Goal: Task Accomplishment & Management: Manage account settings

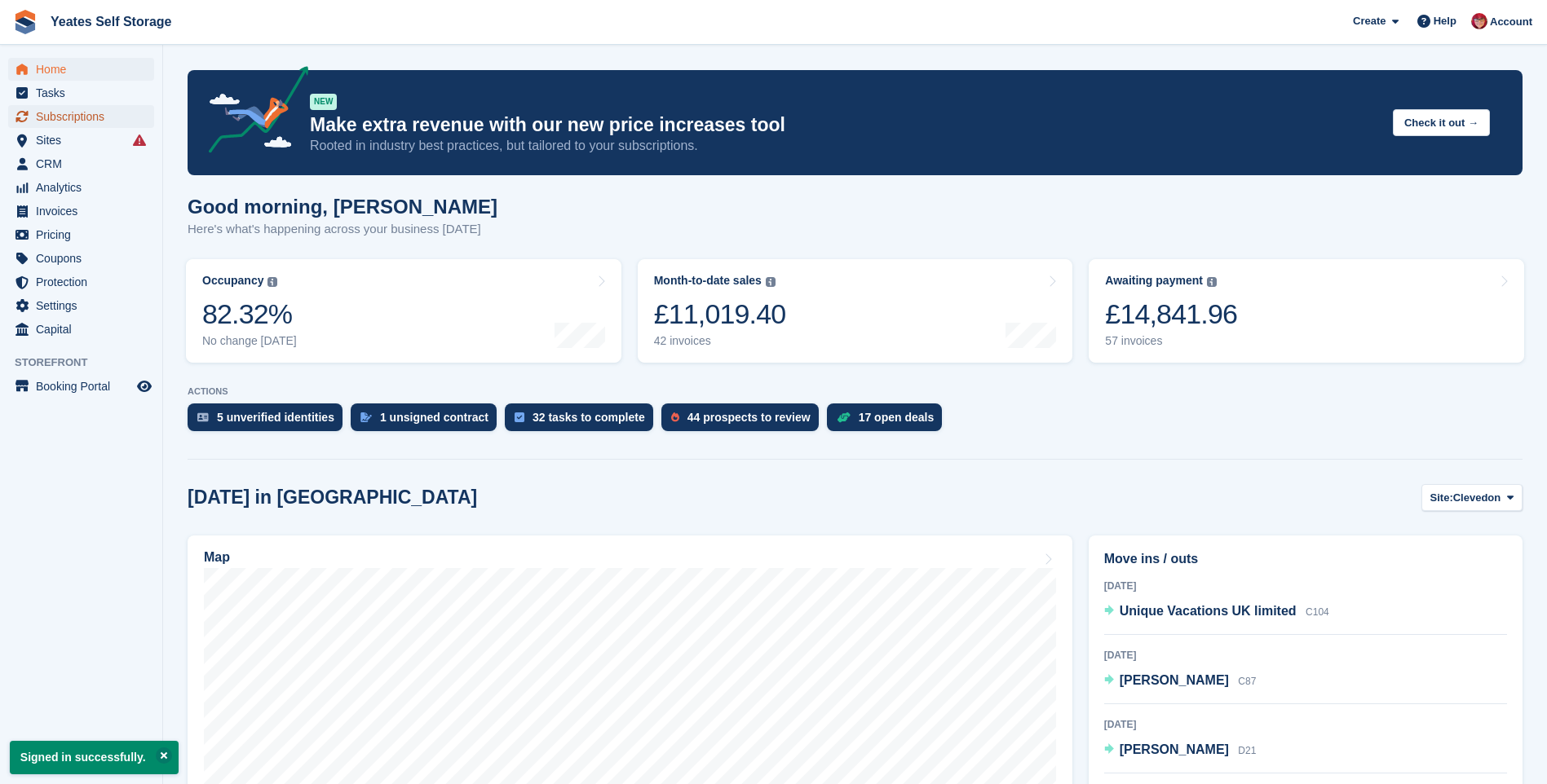
click at [72, 115] on span "Subscriptions" at bounding box center [85, 116] width 98 height 23
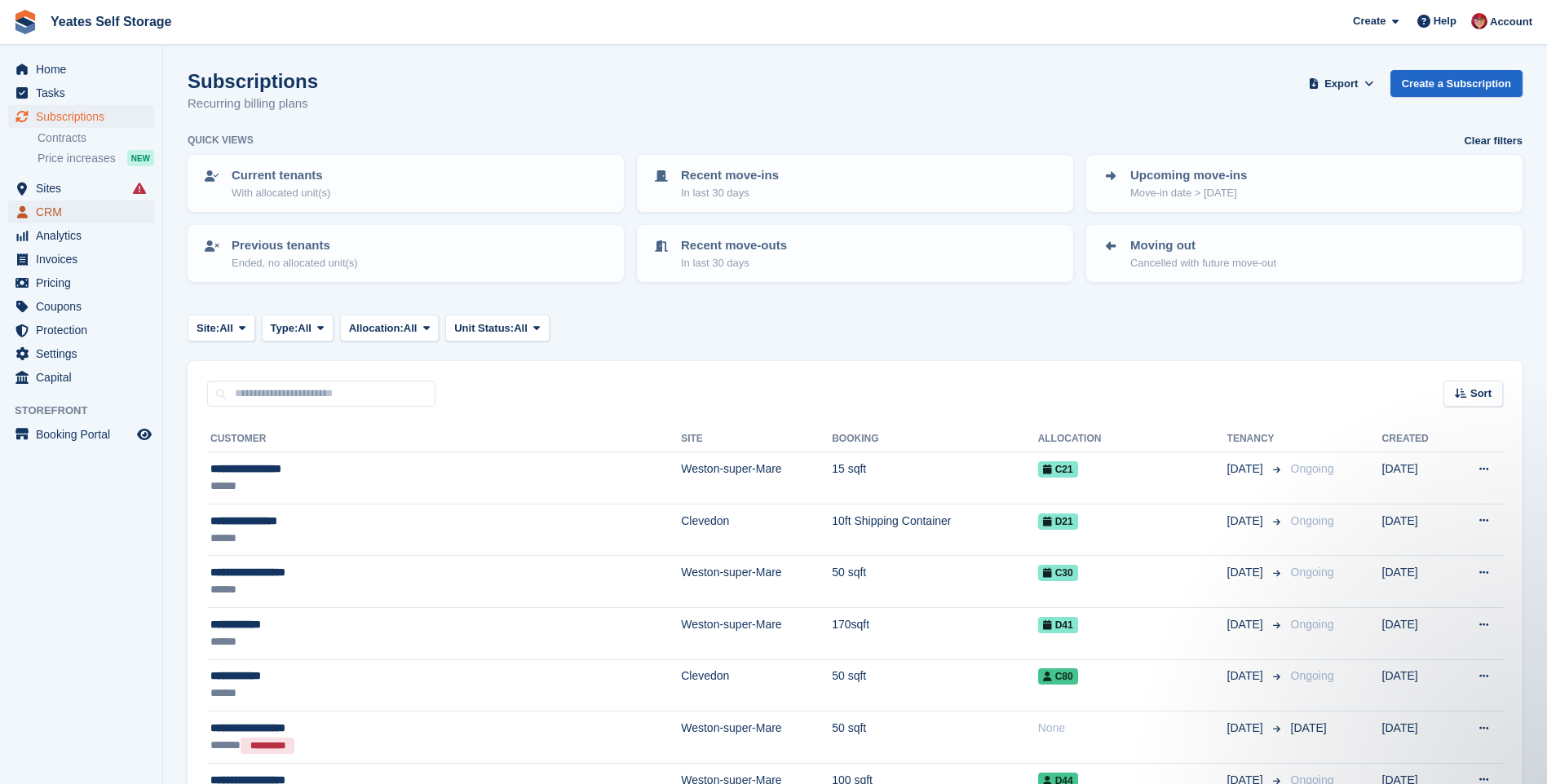
click at [28, 212] on span "menu" at bounding box center [22, 212] width 20 height 20
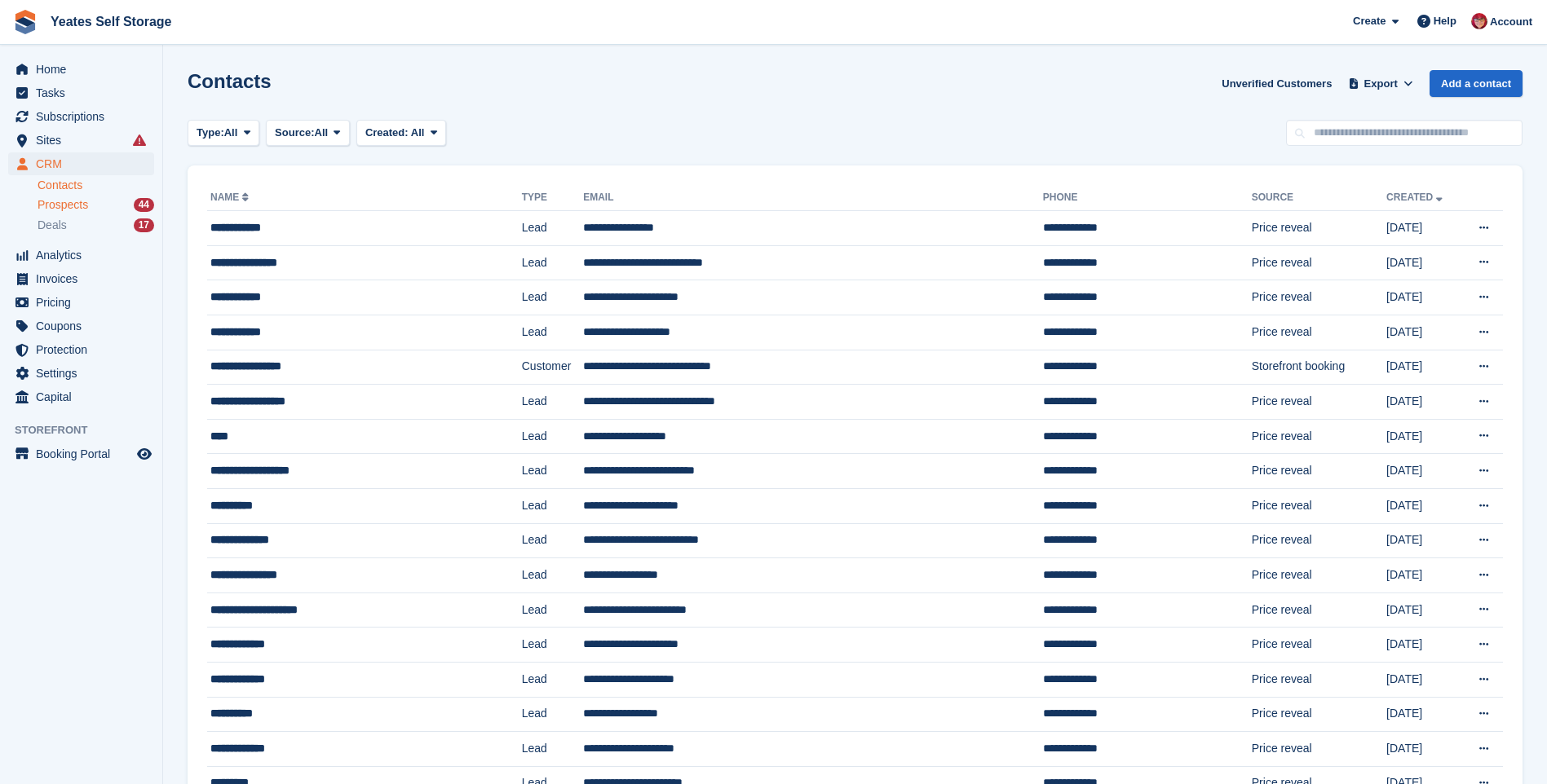
click at [41, 209] on span "Prospects" at bounding box center [63, 205] width 51 height 16
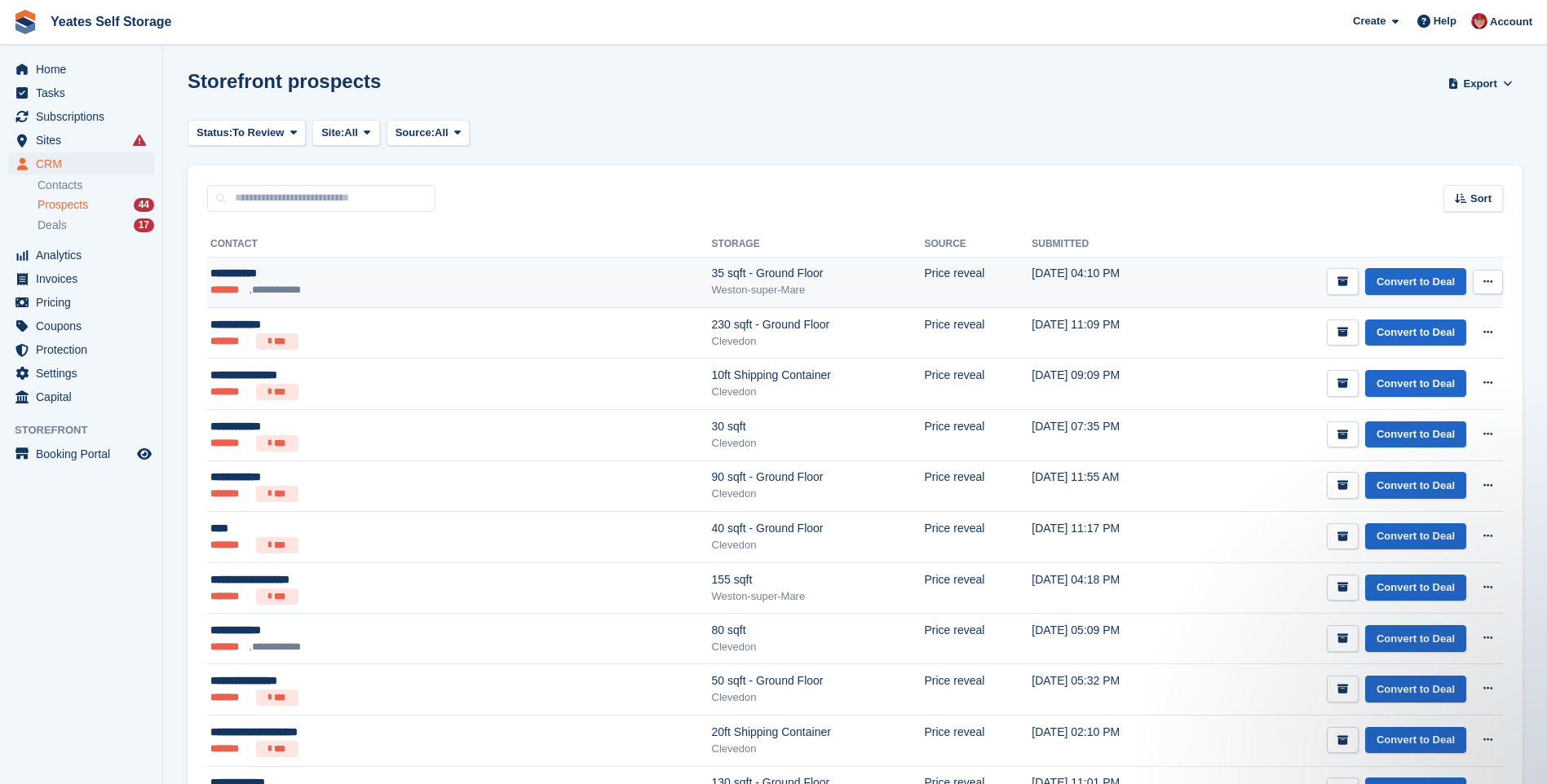
click at [244, 276] on div "**********" at bounding box center [350, 272] width 279 height 17
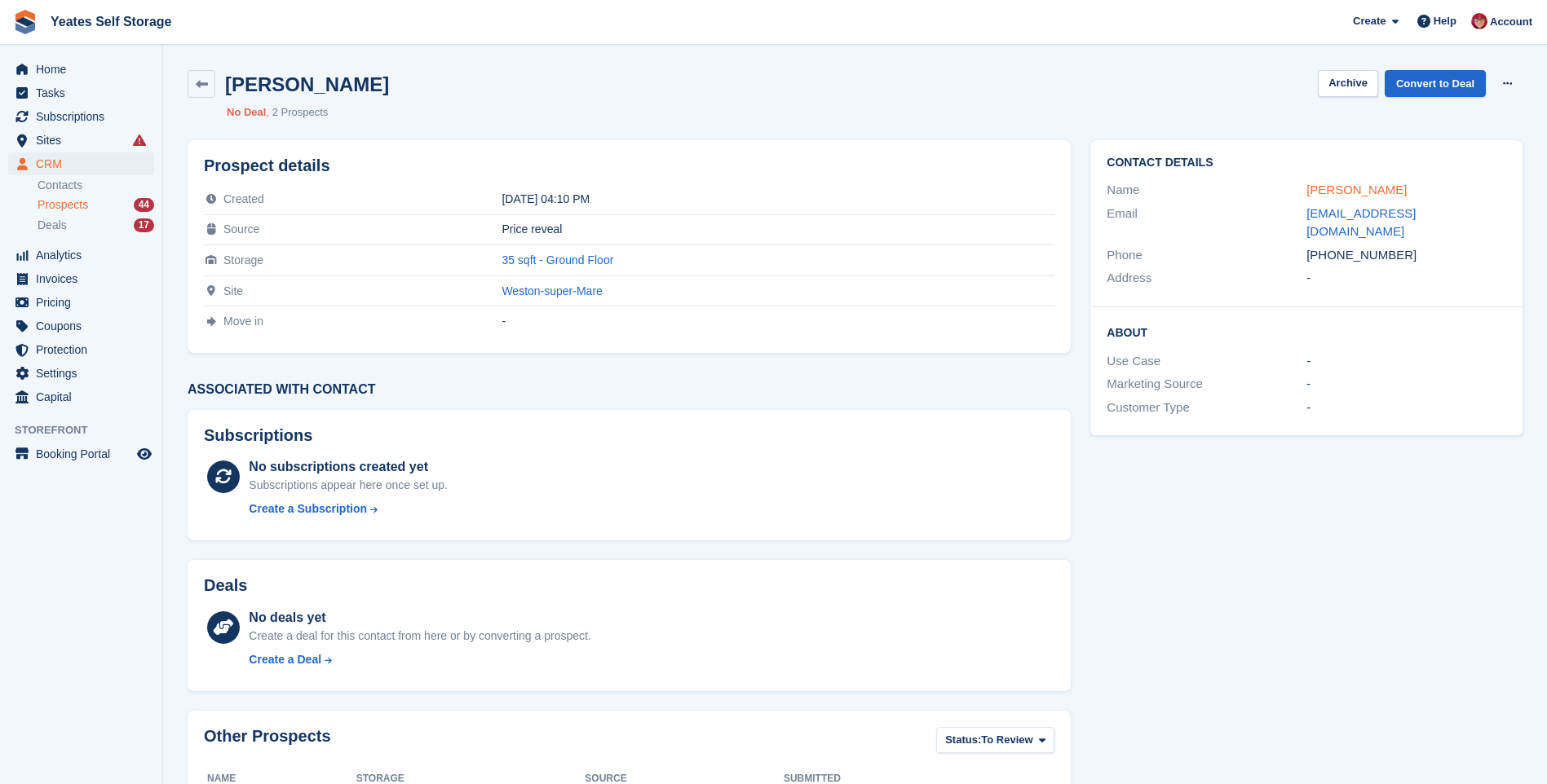
click at [1347, 195] on link "Gemma Smart" at bounding box center [1357, 189] width 100 height 14
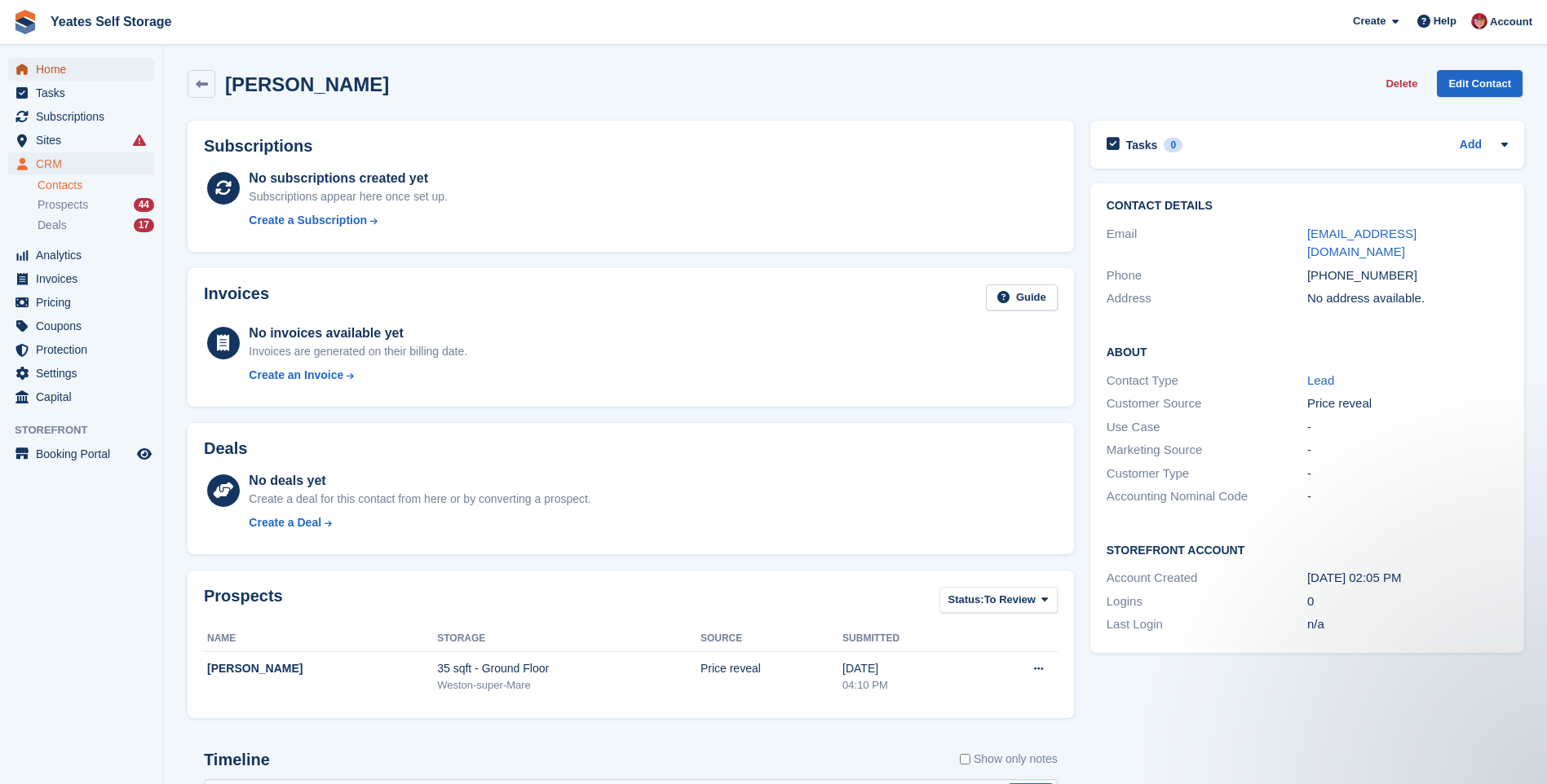
click at [75, 73] on span "Home" at bounding box center [85, 69] width 98 height 23
